Goal: Navigation & Orientation: Find specific page/section

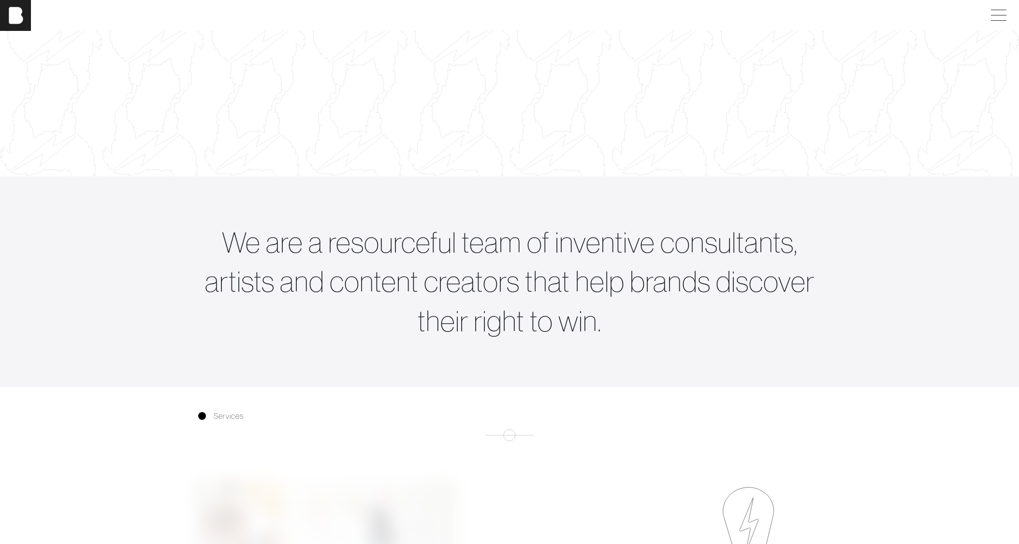
scroll to position [338, 0]
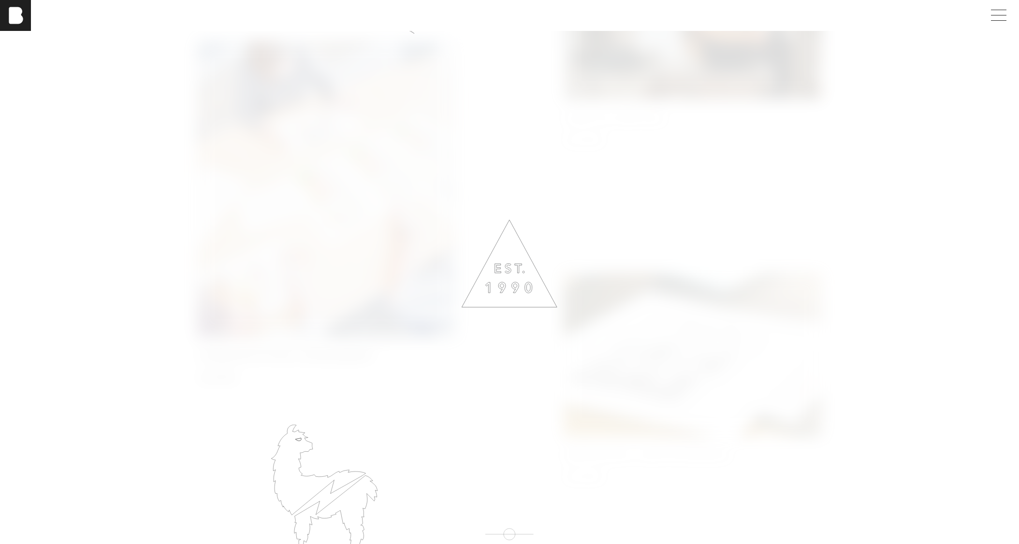
click at [239, 370] on button "Learn More" at bounding box center [218, 376] width 42 height 12
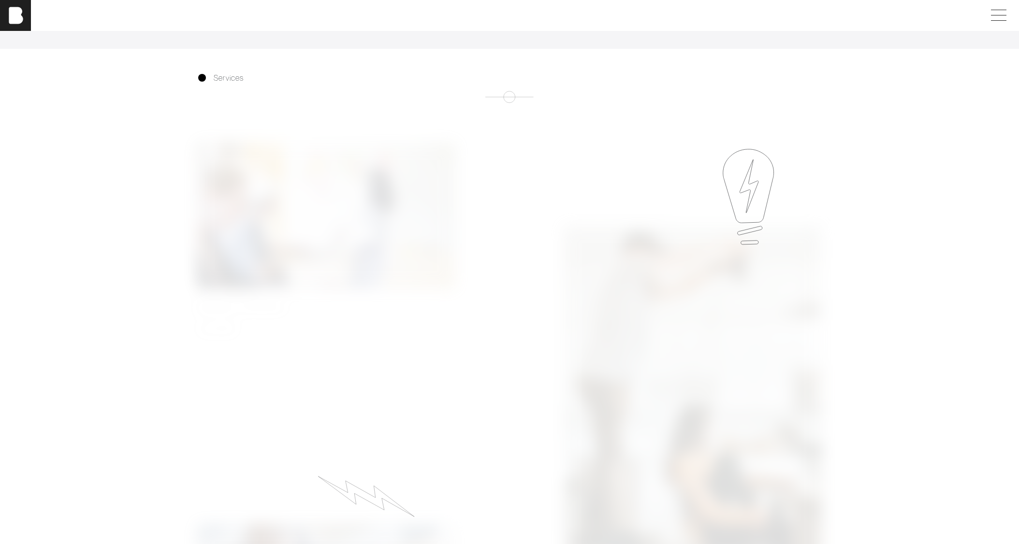
scroll to position [435, 0]
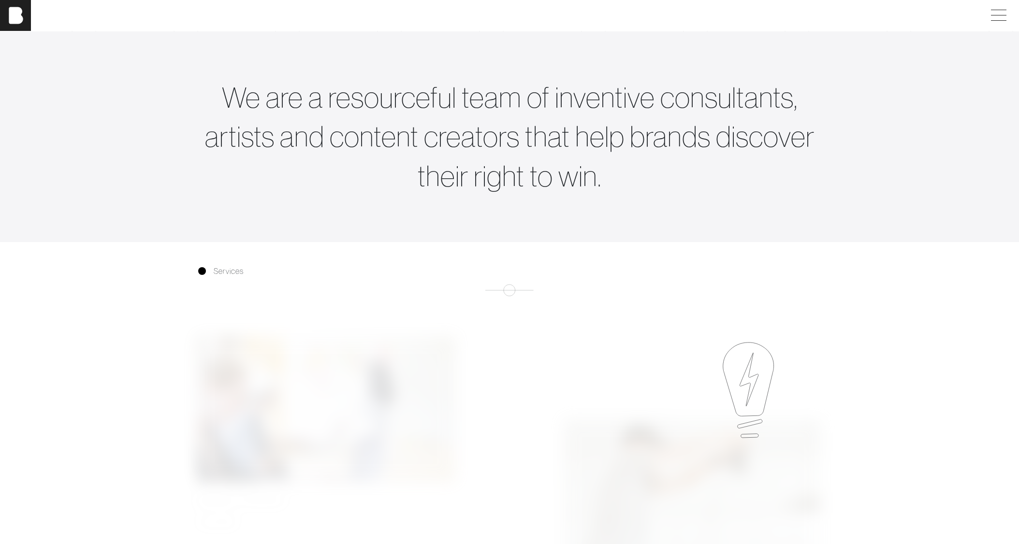
click at [223, 277] on span "Services" at bounding box center [229, 271] width 30 height 12
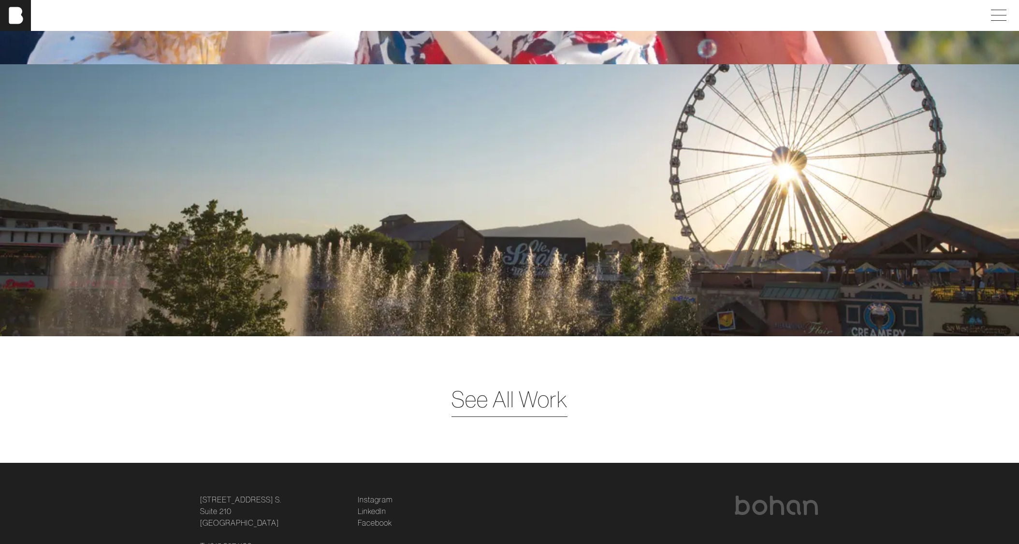
scroll to position [2806, 0]
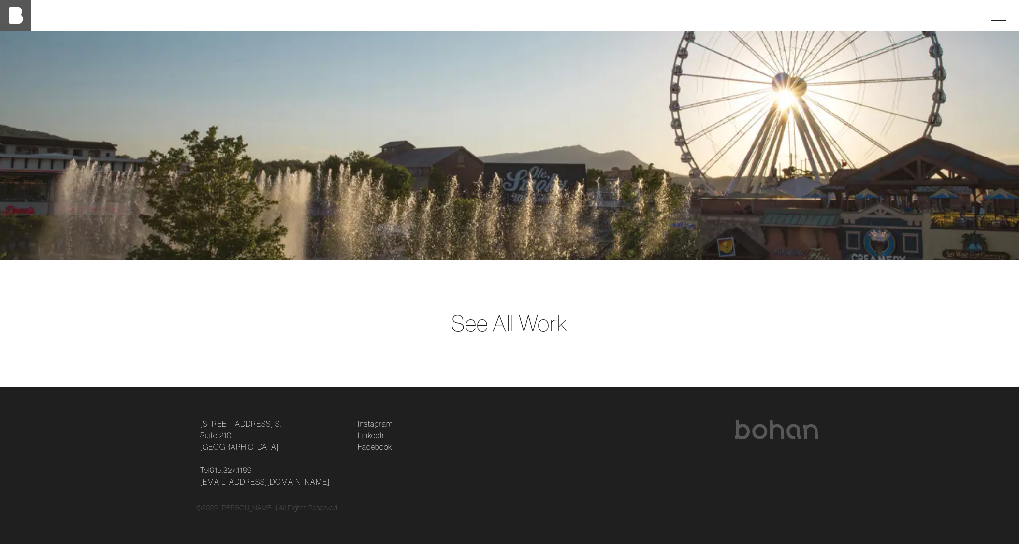
click at [18, 17] on img at bounding box center [15, 15] width 31 height 31
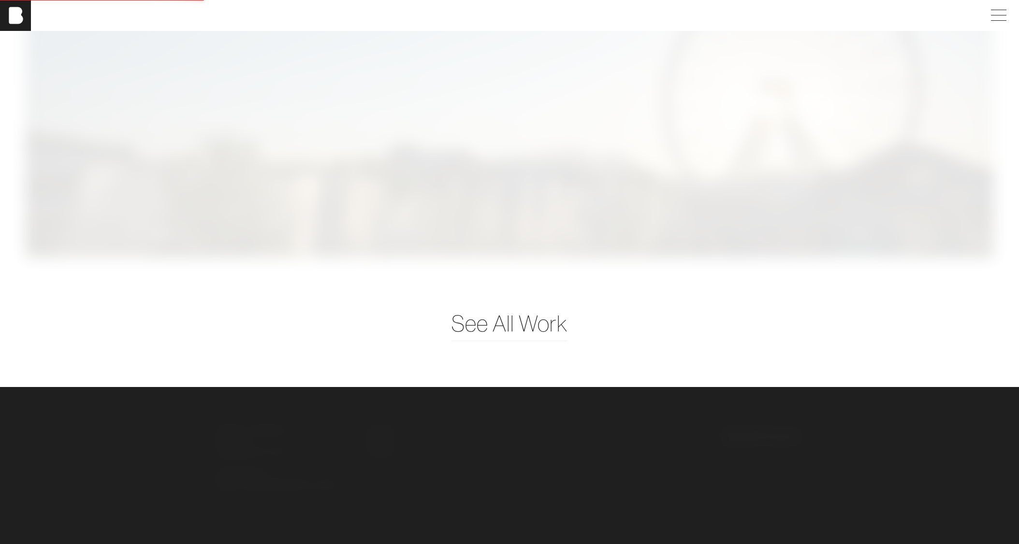
scroll to position [0, 0]
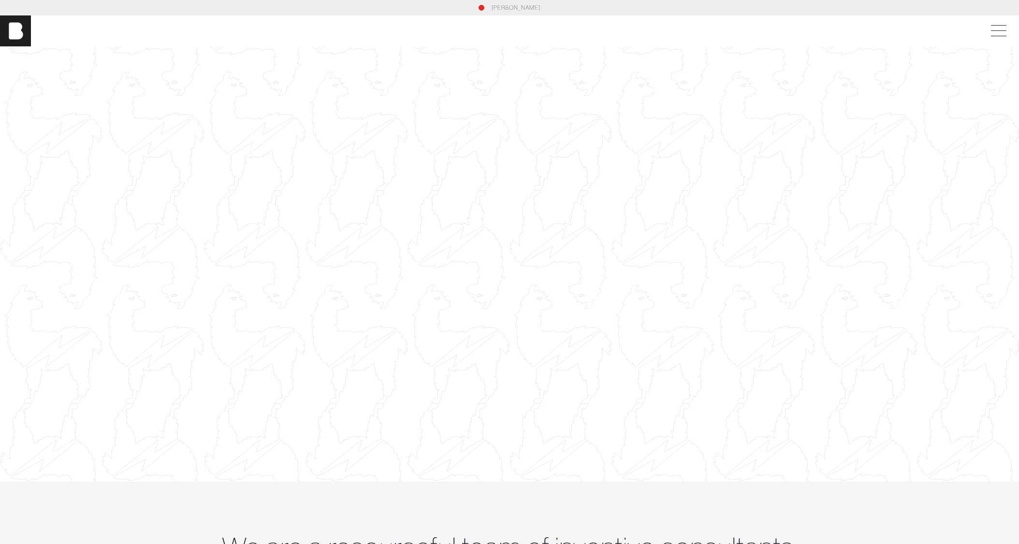
click at [997, 41] on div "[PERSON_NAME]" at bounding box center [509, 30] width 1019 height 31
click at [1008, 29] on span at bounding box center [996, 30] width 22 height 17
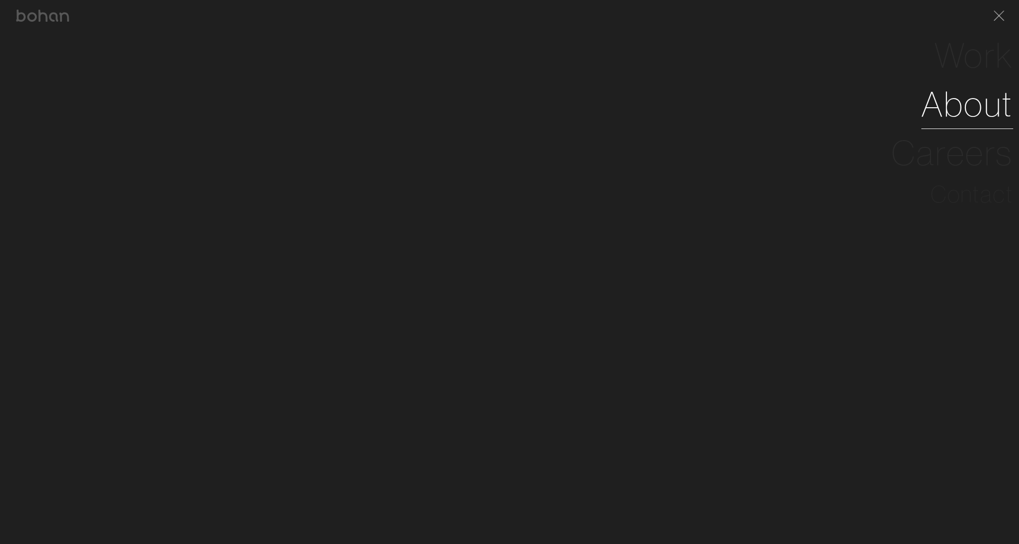
click at [958, 114] on link "About" at bounding box center [967, 104] width 92 height 49
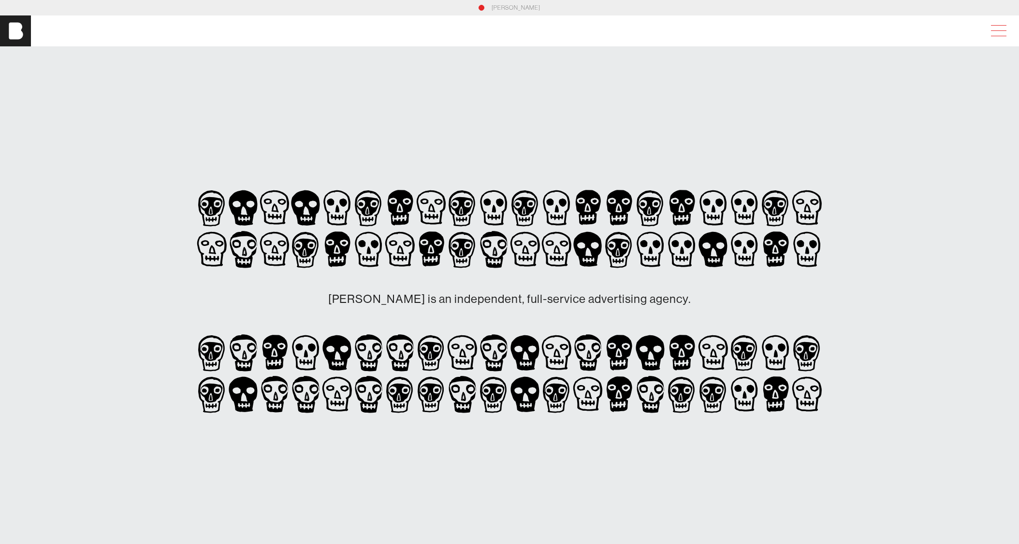
click at [996, 26] on span at bounding box center [996, 30] width 22 height 17
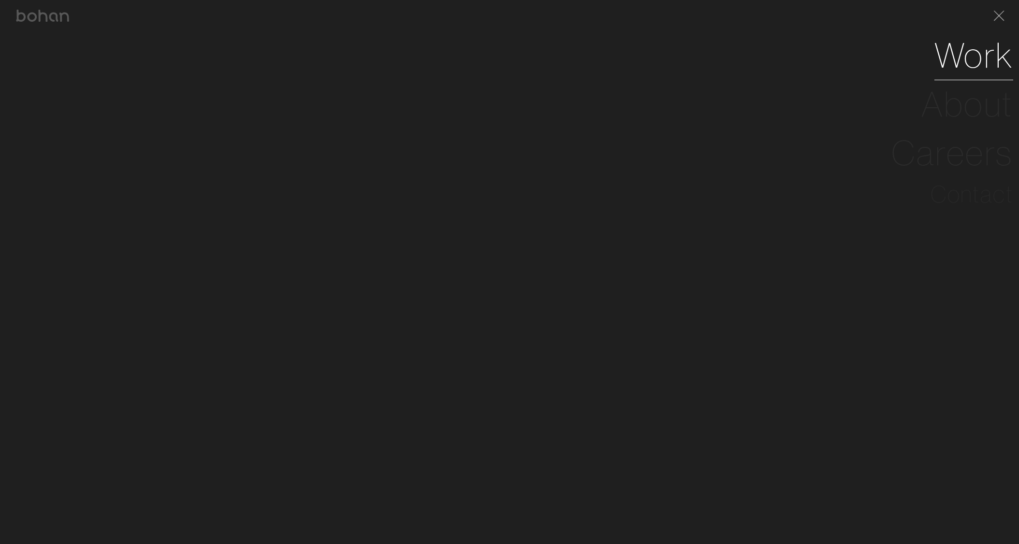
click at [979, 61] on link "Work" at bounding box center [973, 55] width 79 height 49
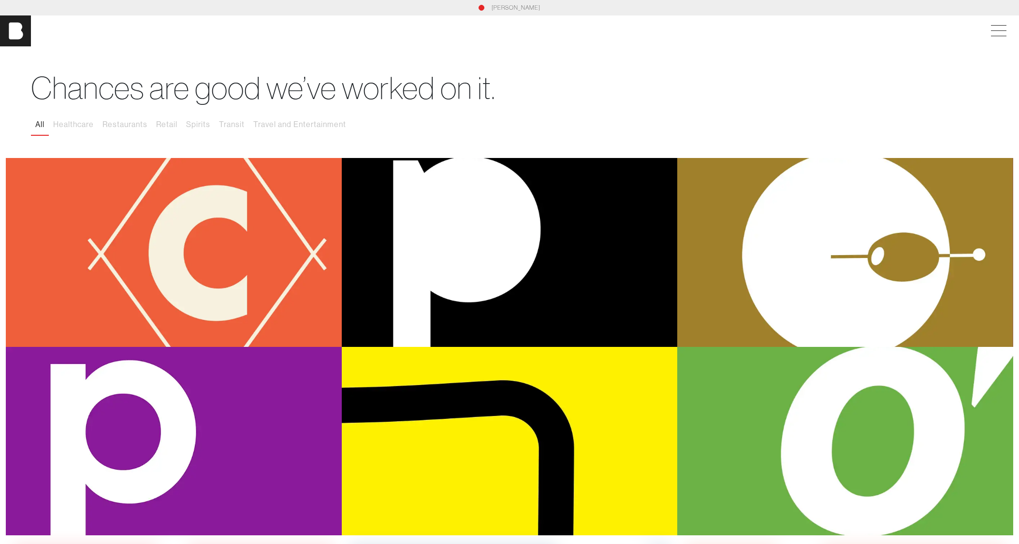
click at [521, 10] on link "[PERSON_NAME]" at bounding box center [515, 7] width 49 height 9
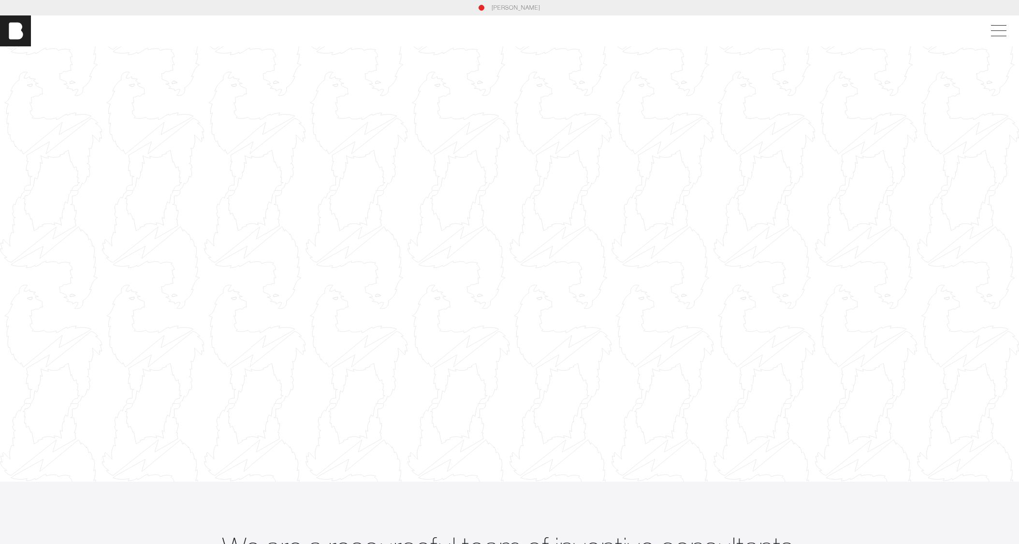
click at [504, 9] on link "[PERSON_NAME]" at bounding box center [515, 7] width 49 height 9
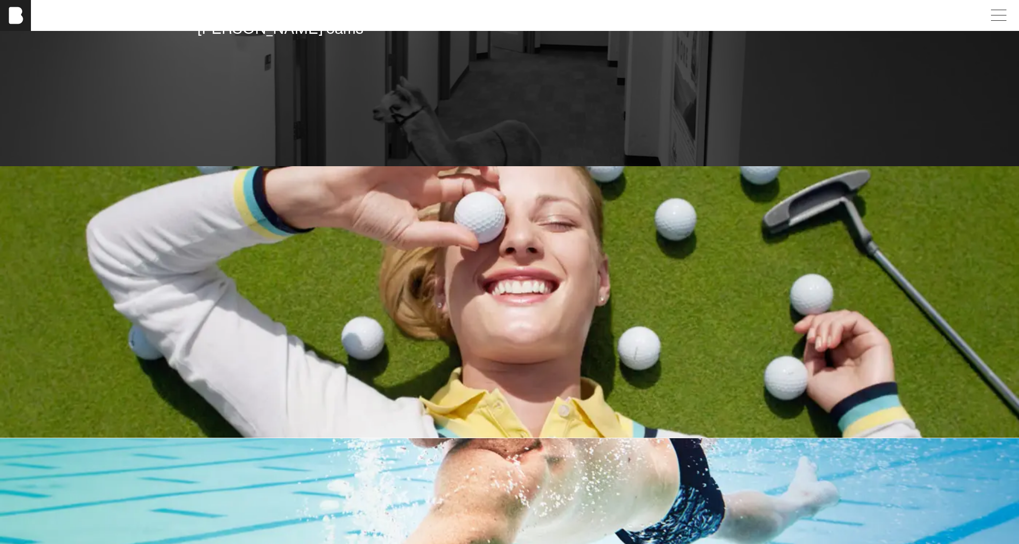
scroll to position [1595, 0]
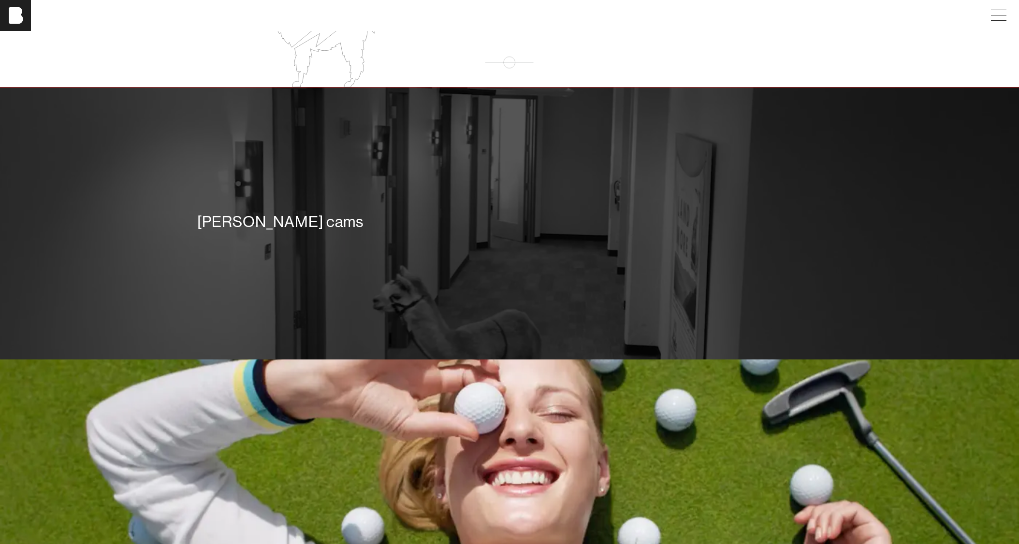
click at [279, 249] on div "[PERSON_NAME] cams" at bounding box center [509, 224] width 638 height 70
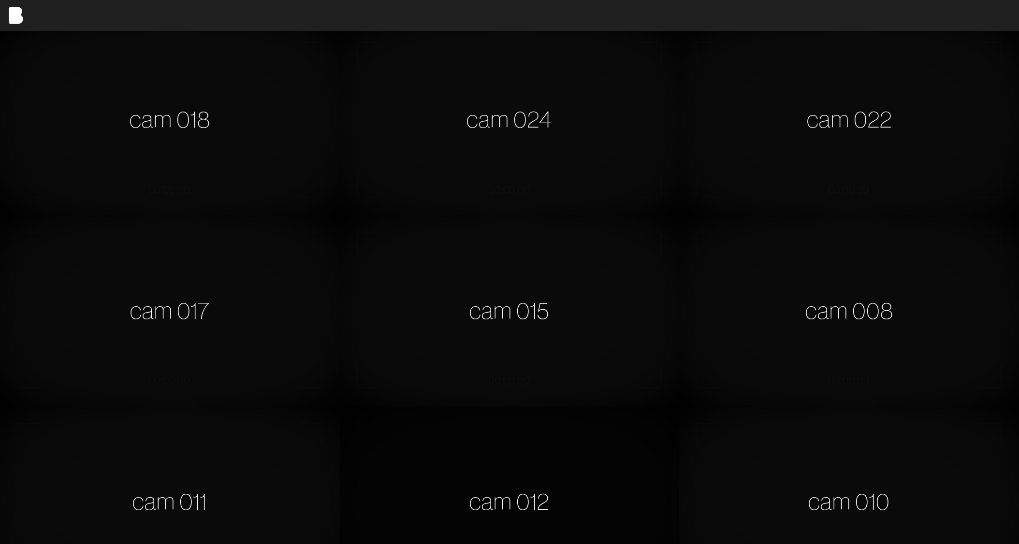
scroll to position [773, 0]
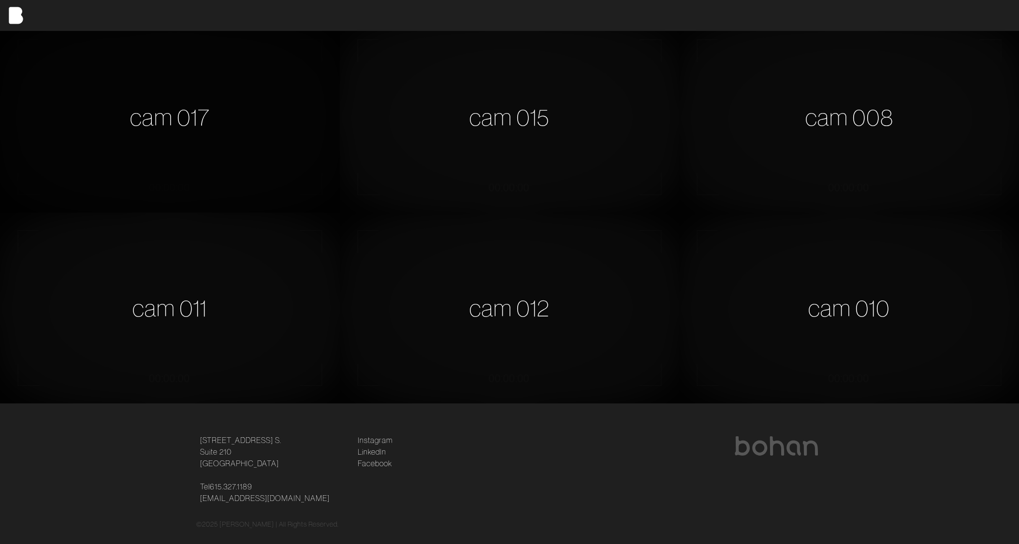
click at [224, 191] on div "cam 017" at bounding box center [170, 117] width 340 height 191
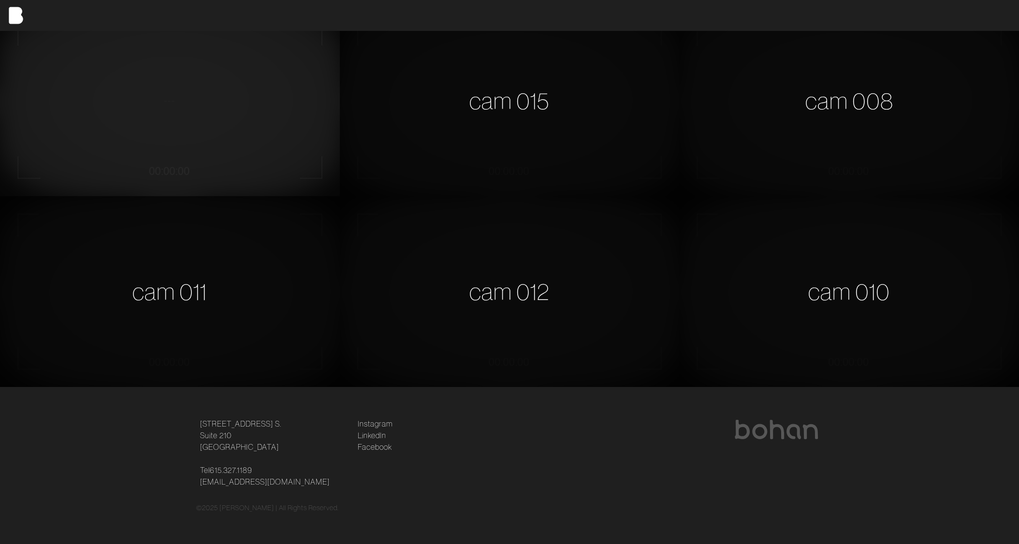
scroll to position [645, 0]
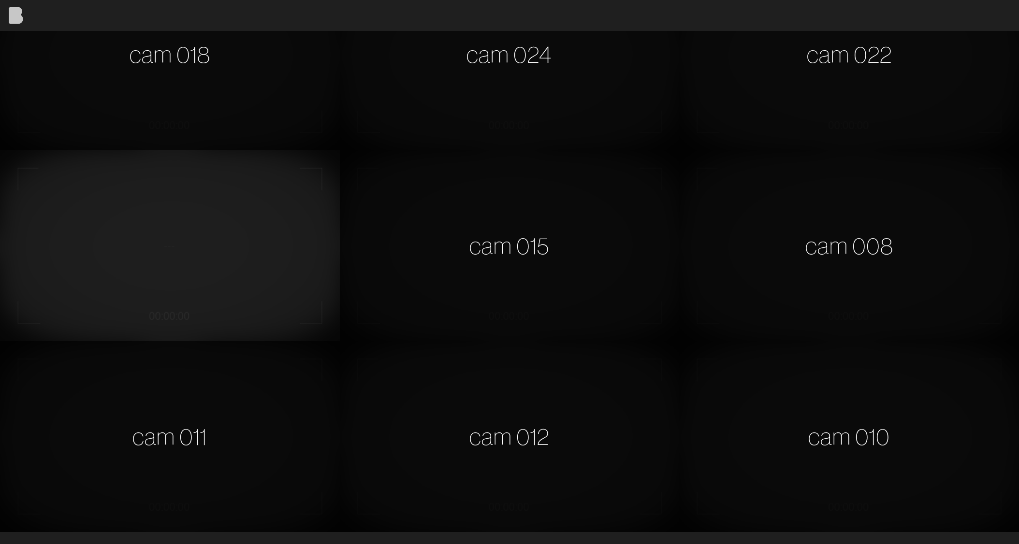
click at [10, 19] on img at bounding box center [15, 15] width 31 height 31
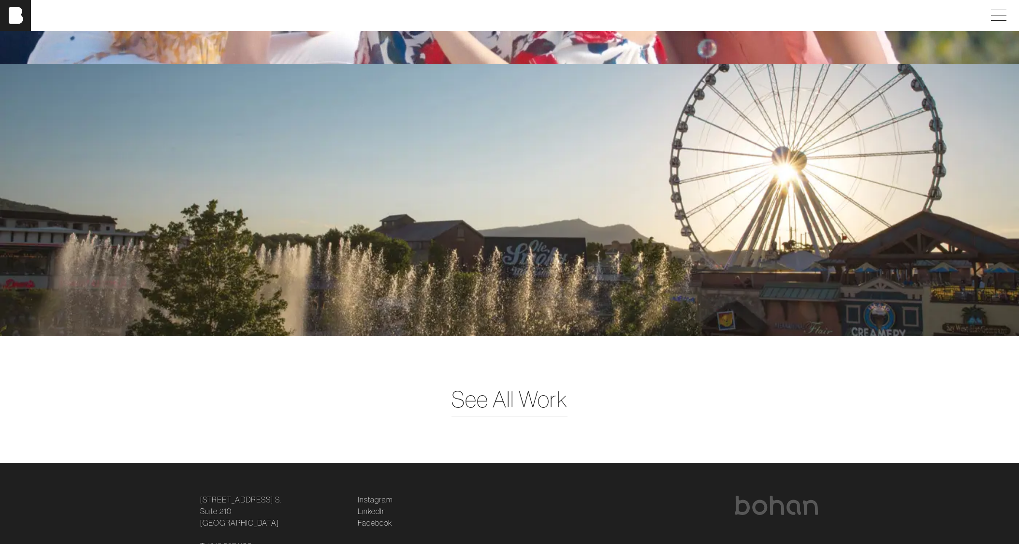
scroll to position [2806, 0]
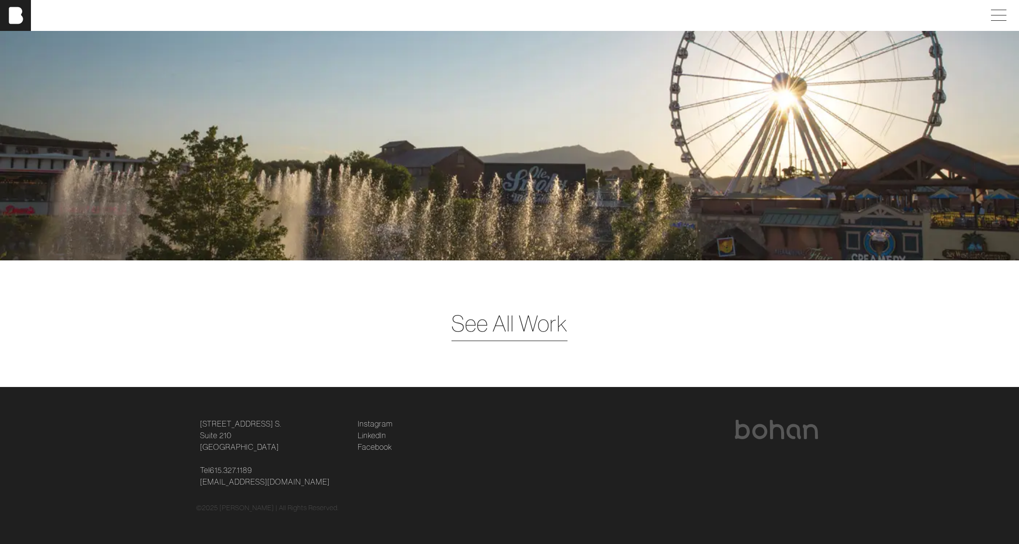
click at [492, 336] on span "See All Work" at bounding box center [509, 323] width 116 height 33
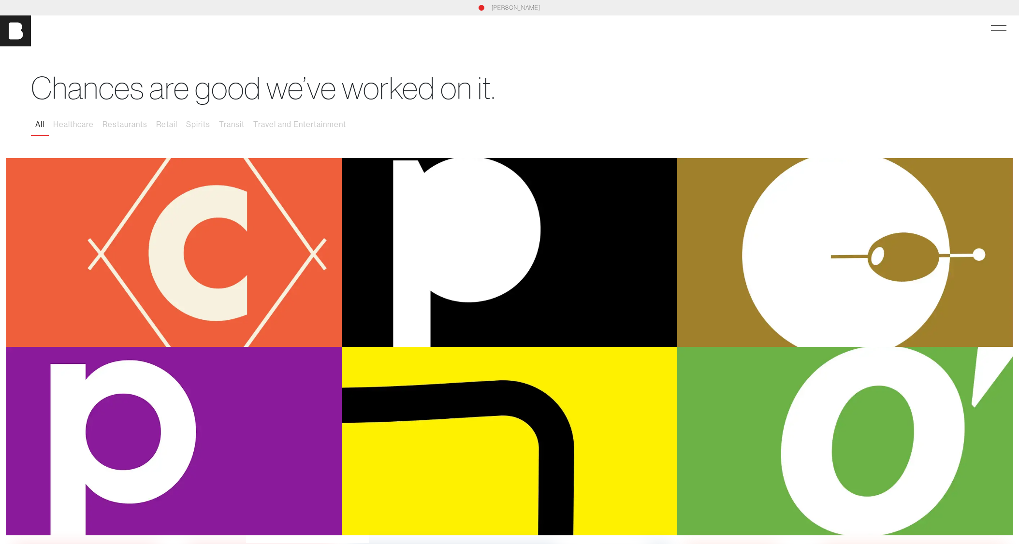
click at [0, 33] on html "BOHAN CAMS bohan bohan Work About Careers Contact Chances are good we’ve worked…" at bounding box center [509, 272] width 1019 height 544
click at [15, 33] on img at bounding box center [15, 30] width 31 height 31
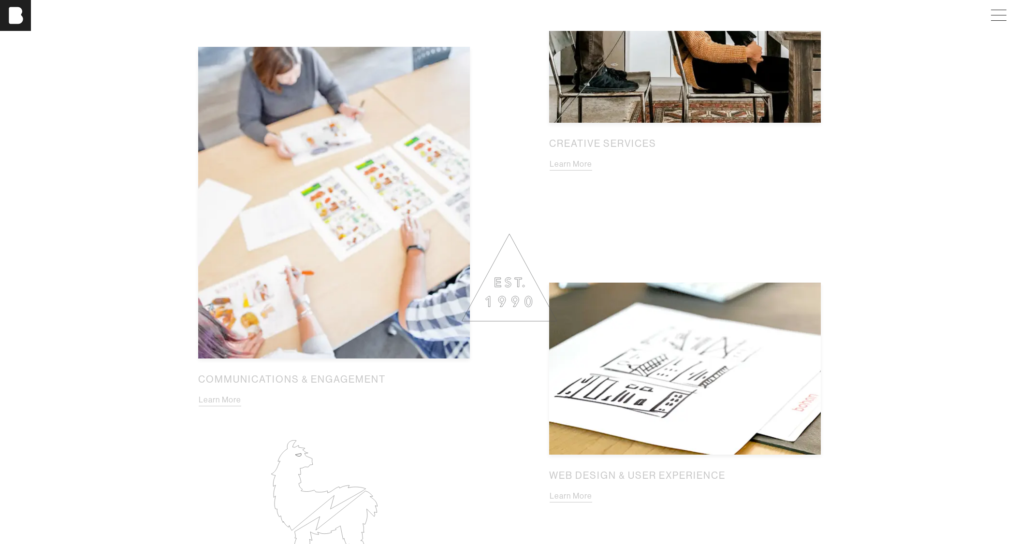
scroll to position [1160, 0]
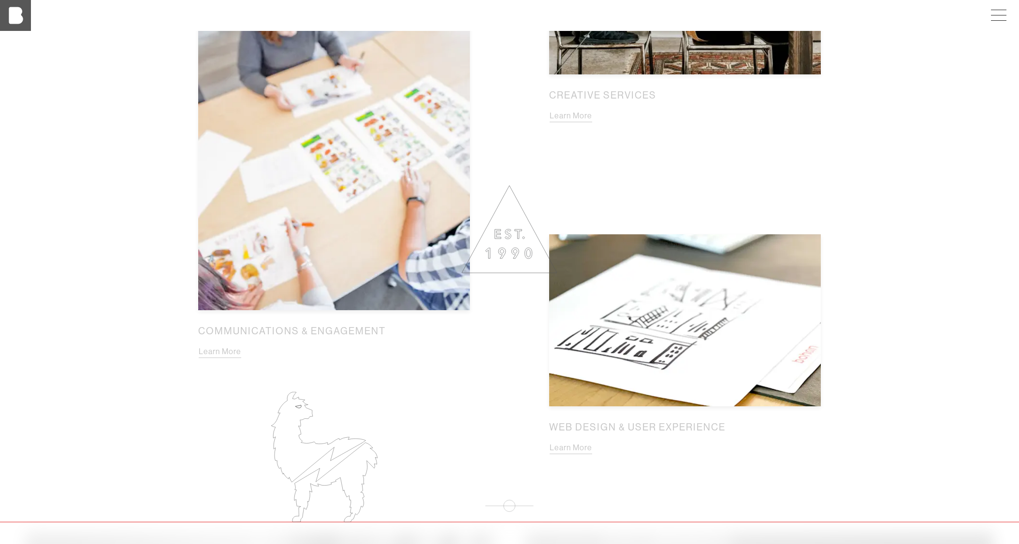
click at [19, 9] on img at bounding box center [15, 15] width 31 height 31
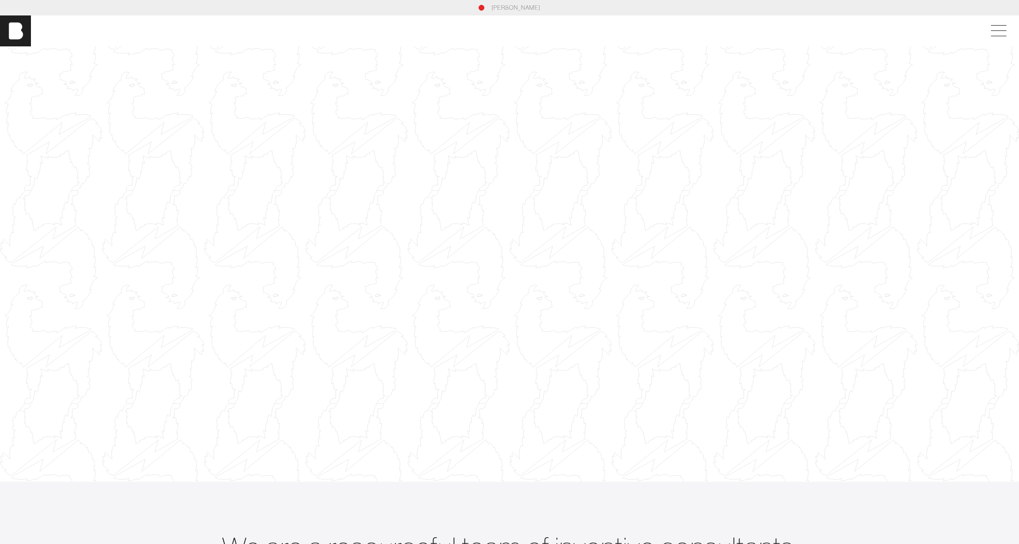
click at [516, 0] on section "[PERSON_NAME]" at bounding box center [509, 7] width 1019 height 15
click at [511, 12] on link "[PERSON_NAME]" at bounding box center [515, 7] width 49 height 9
